Goal: Transaction & Acquisition: Purchase product/service

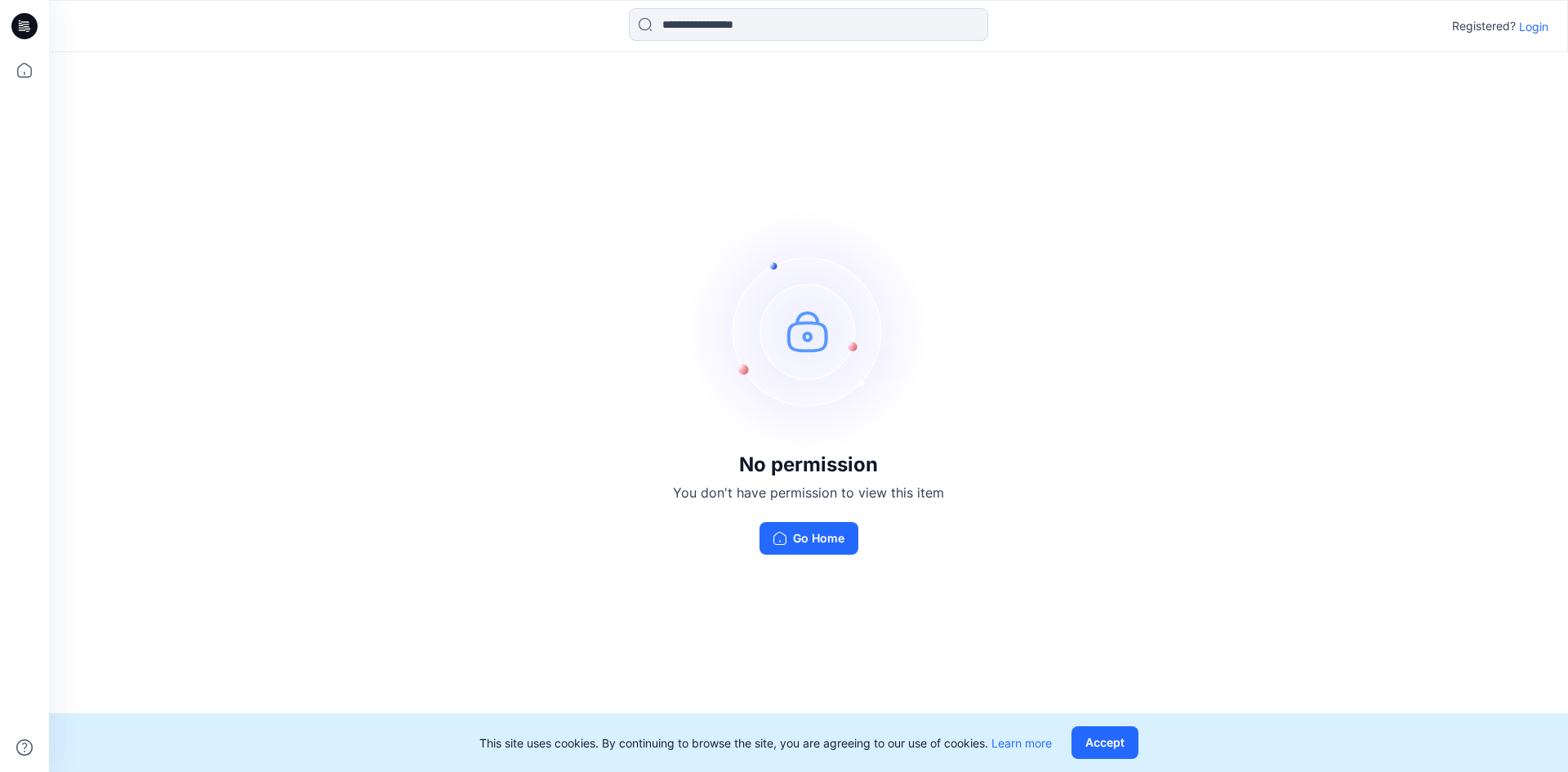
click at [1538, 31] on p "Login" at bounding box center [1534, 27] width 30 height 17
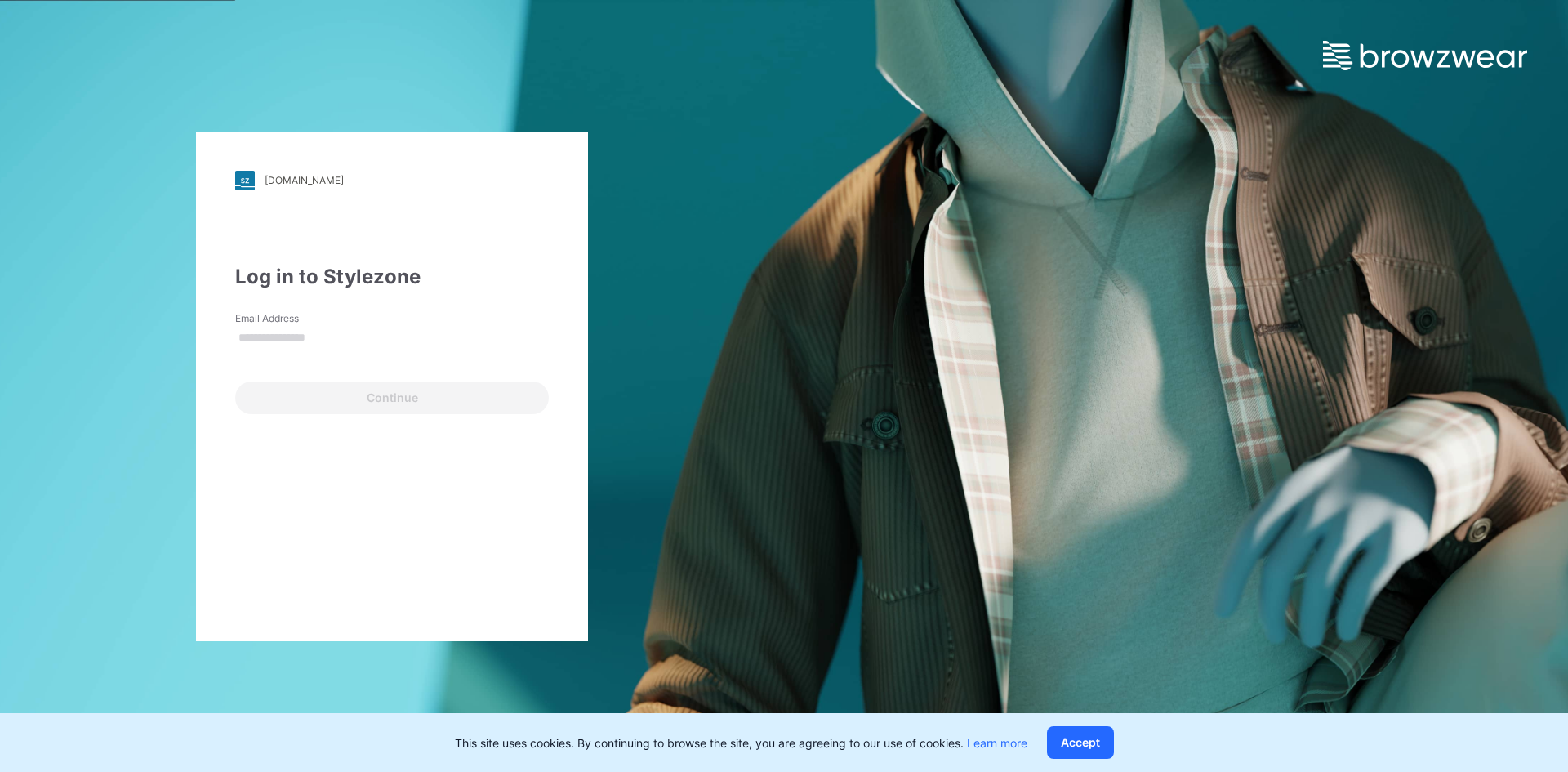
click at [281, 324] on label "Email Address" at bounding box center [292, 318] width 114 height 15
click at [281, 326] on input "Email Address" at bounding box center [391, 338] width 314 height 24
click at [348, 332] on input "Email Address" at bounding box center [391, 338] width 314 height 24
type input "**********"
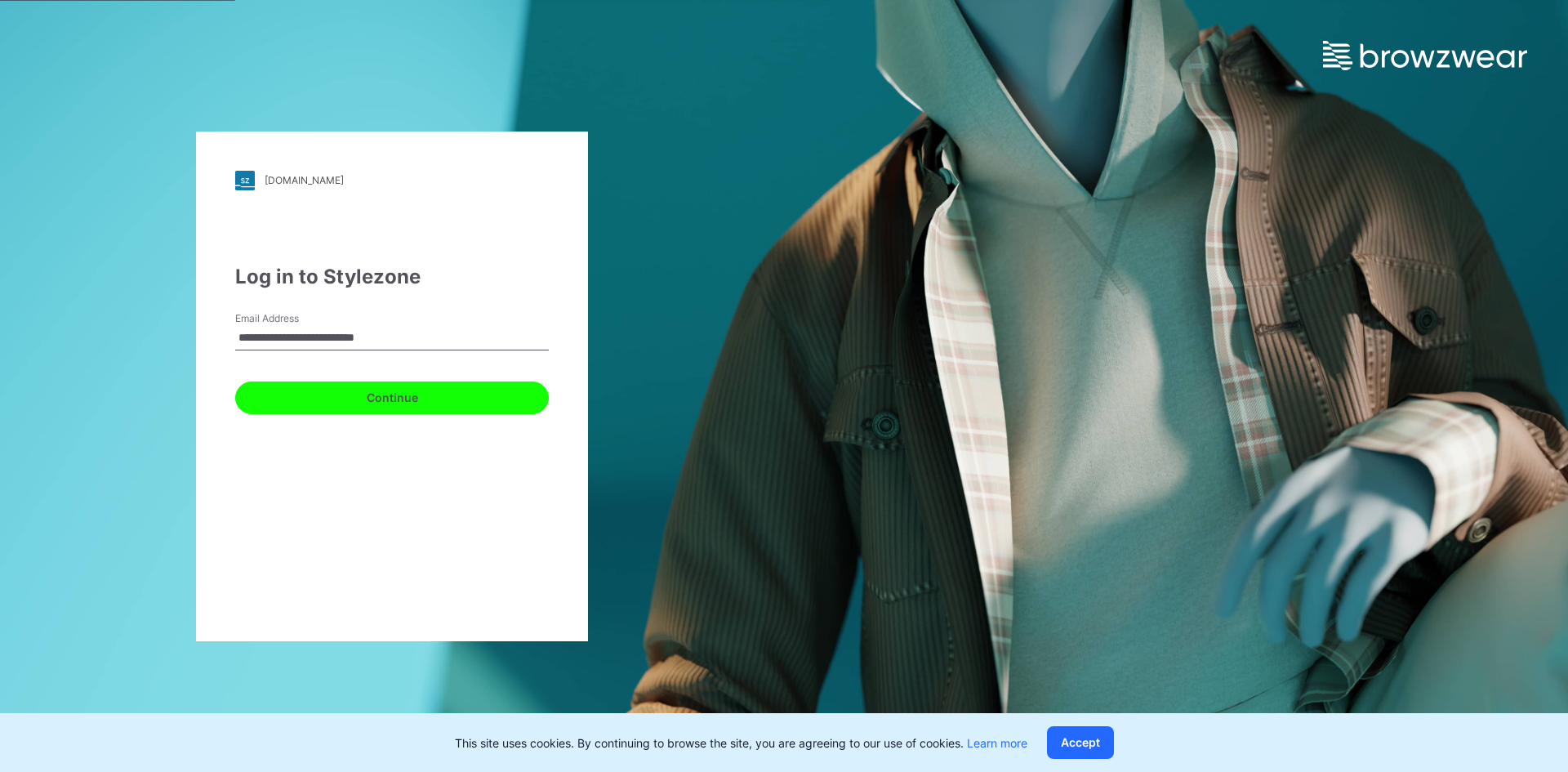
click at [362, 403] on button "Continue" at bounding box center [391, 397] width 314 height 32
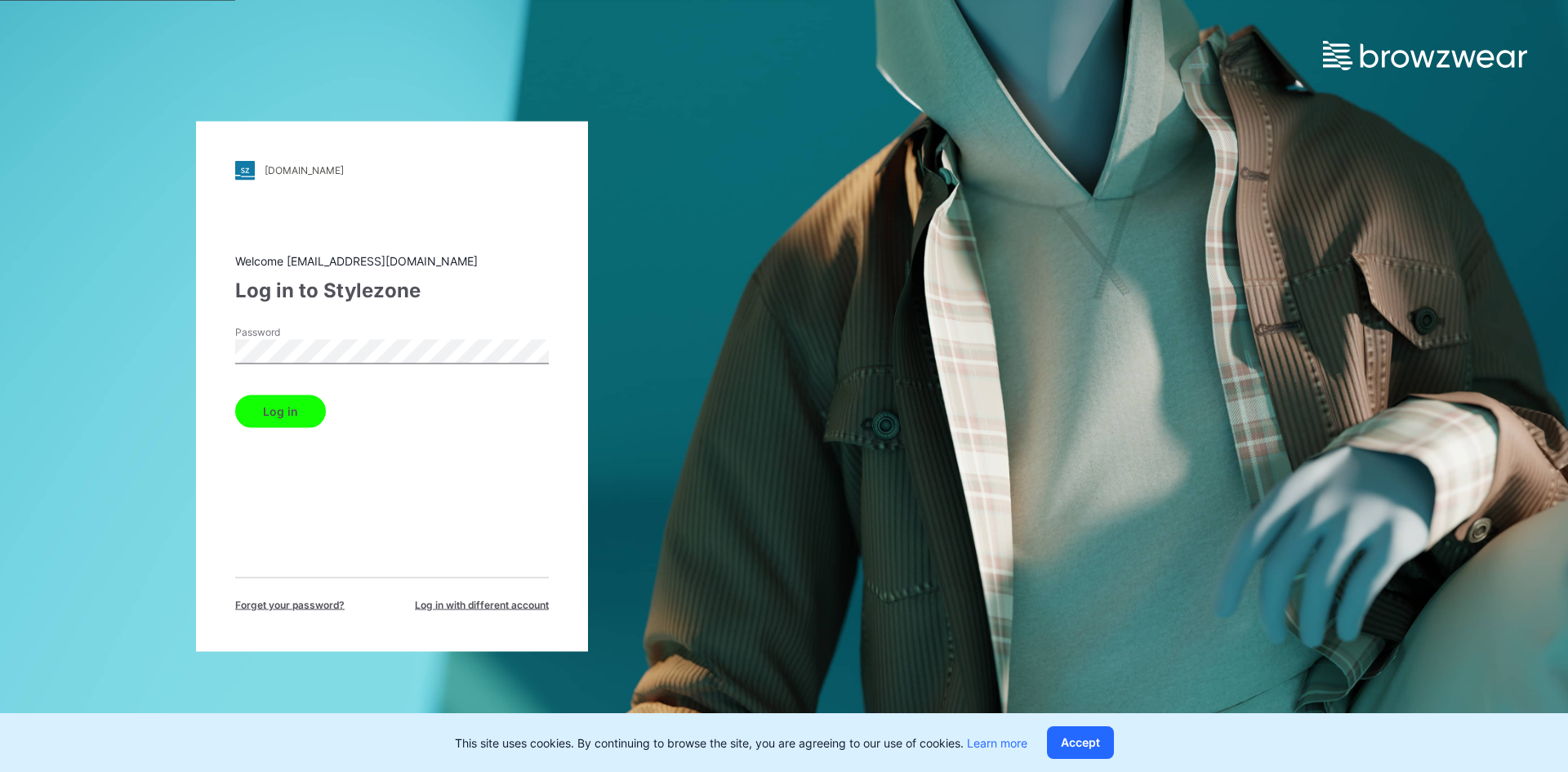
click at [294, 414] on button "Log in" at bounding box center [280, 410] width 91 height 32
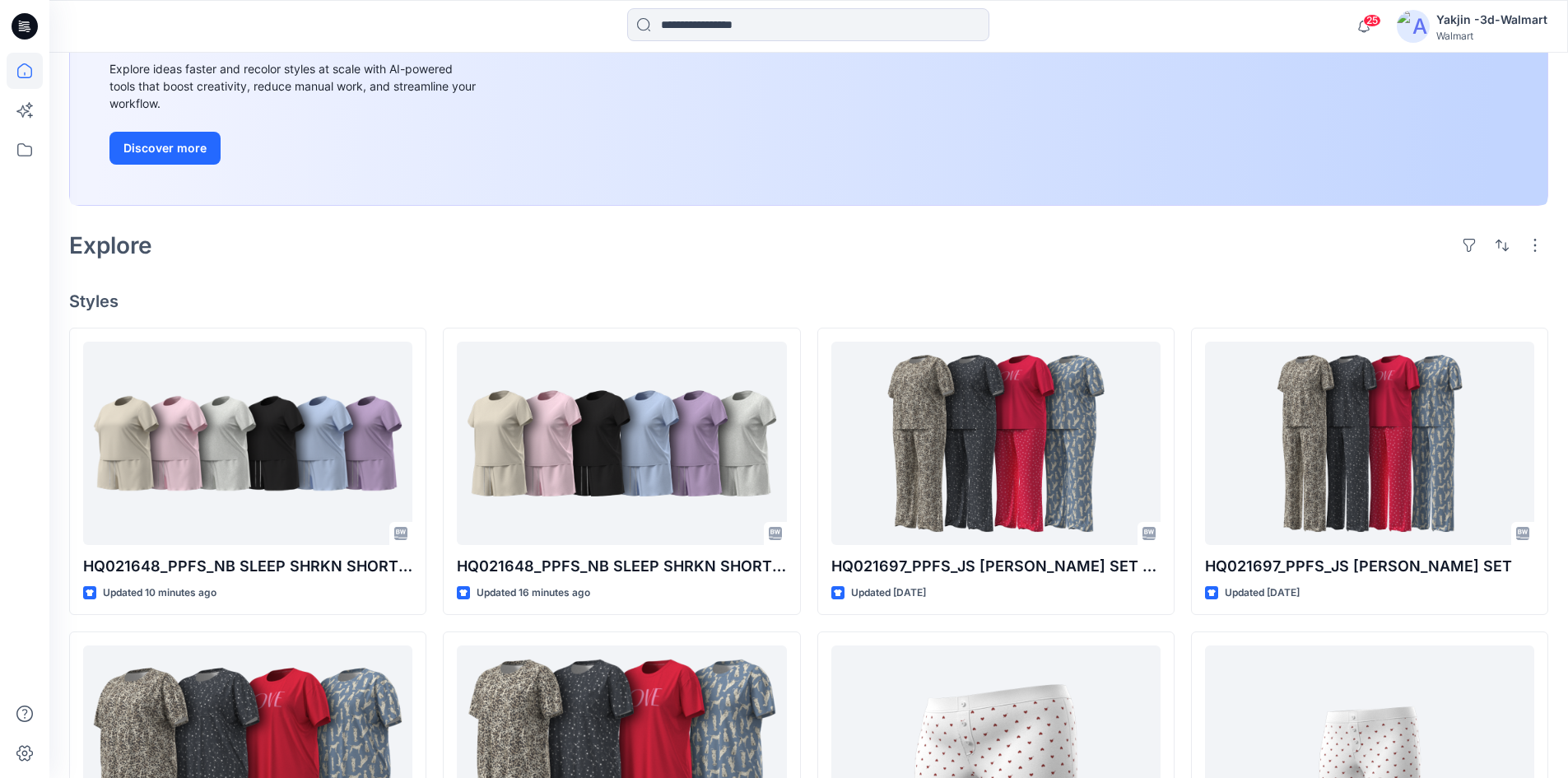
scroll to position [246, 0]
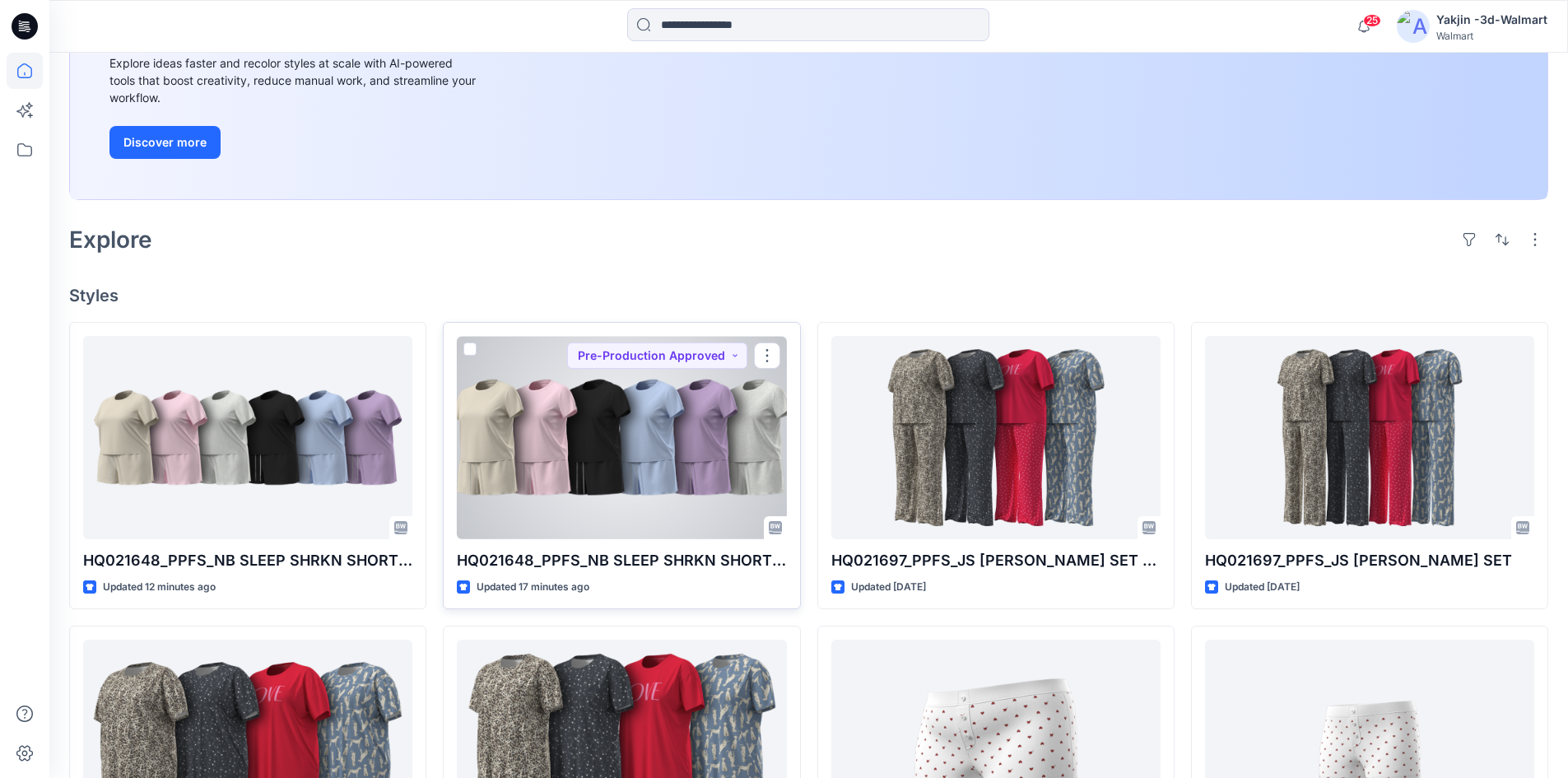
click at [655, 447] on div at bounding box center [622, 437] width 329 height 203
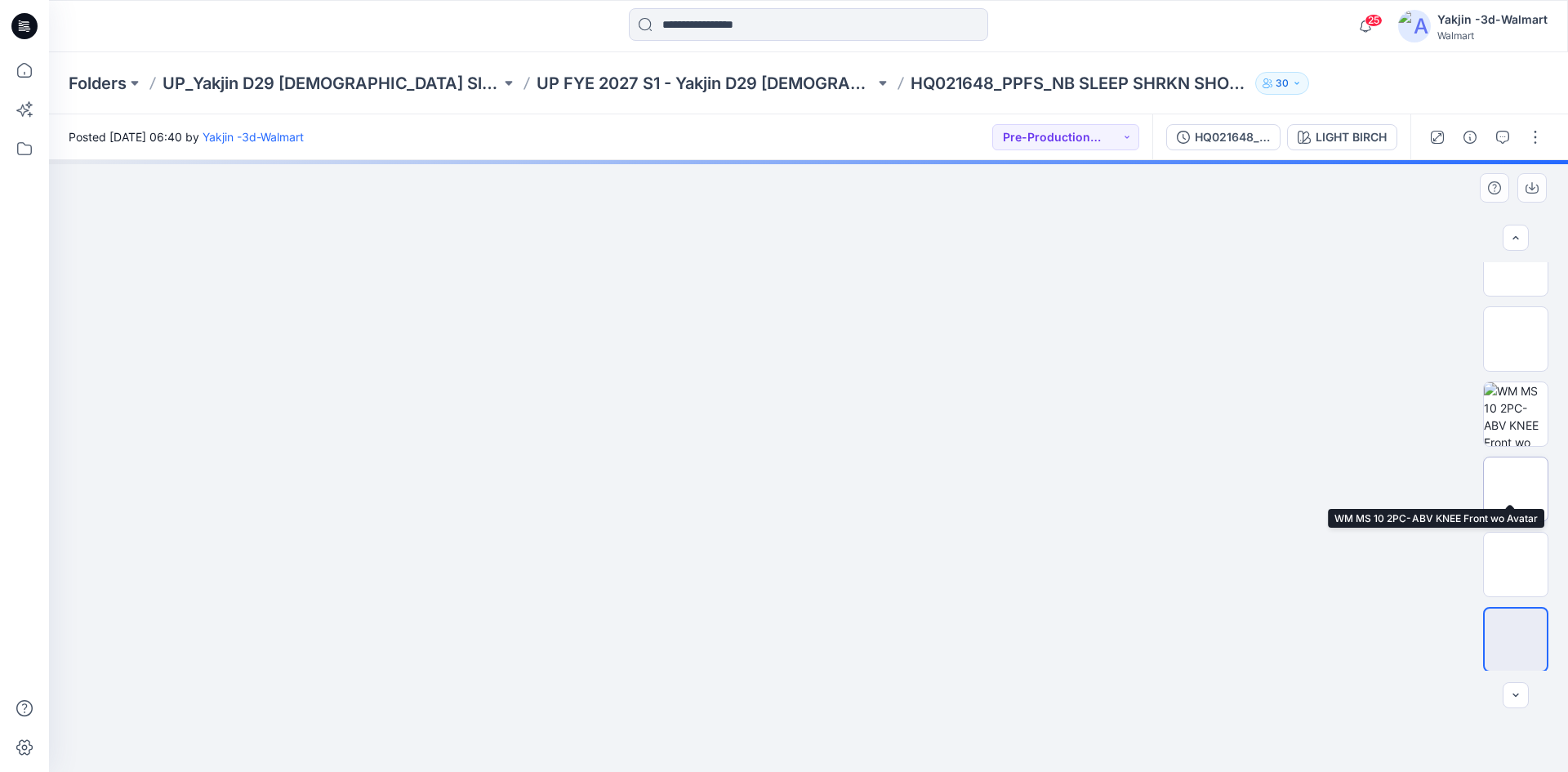
scroll to position [333, 0]
